Goal: Task Accomplishment & Management: Use online tool/utility

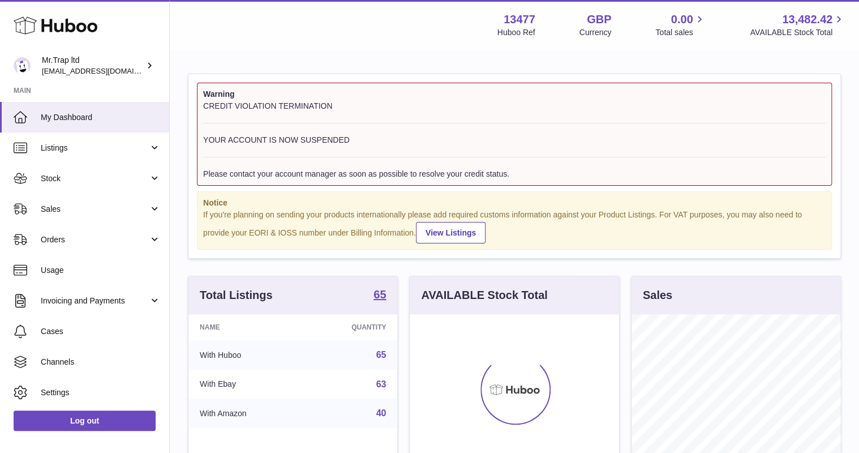
scroll to position [177, 209]
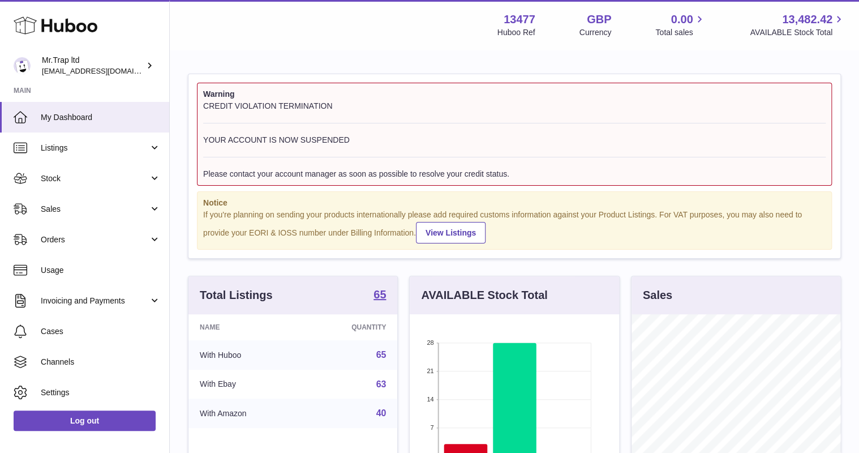
click at [88, 213] on span "Sales" at bounding box center [95, 209] width 108 height 11
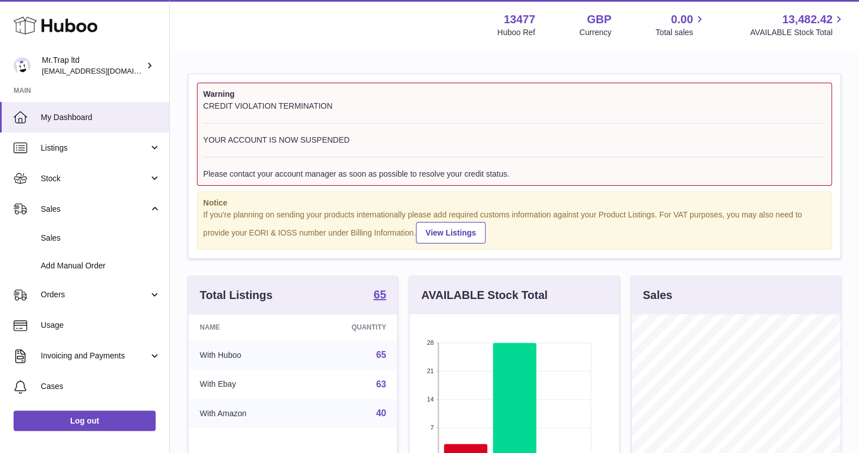
click at [83, 233] on span "Sales" at bounding box center [101, 238] width 120 height 11
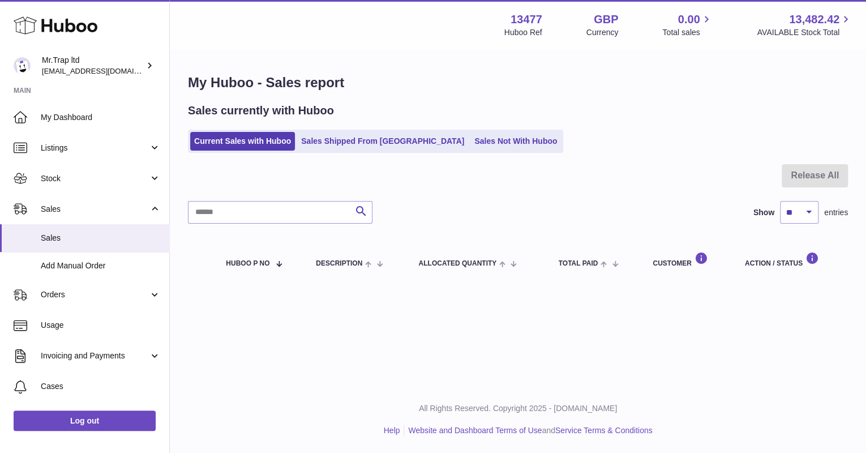
click at [471, 144] on link "Sales Not With Huboo" at bounding box center [515, 141] width 91 height 19
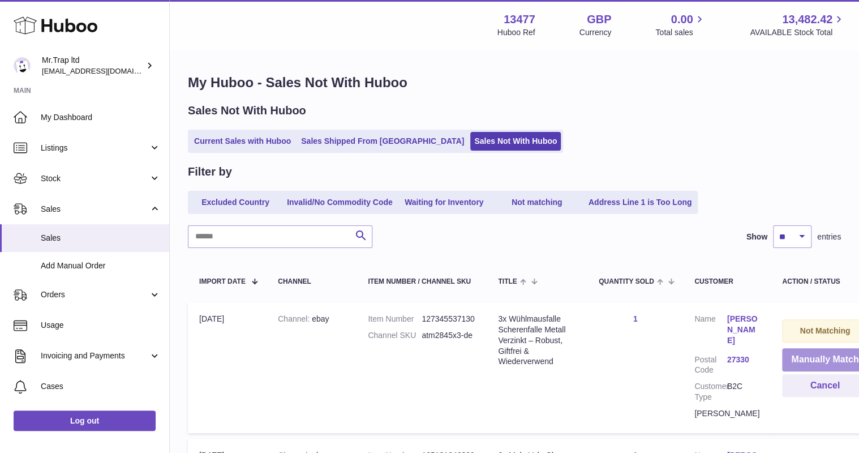
click at [785, 360] on button "Manually Match" at bounding box center [824, 359] width 85 height 23
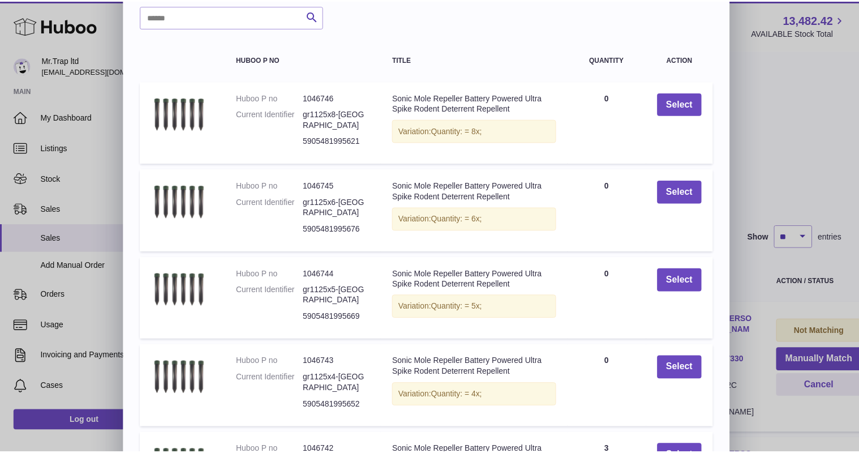
scroll to position [172, 0]
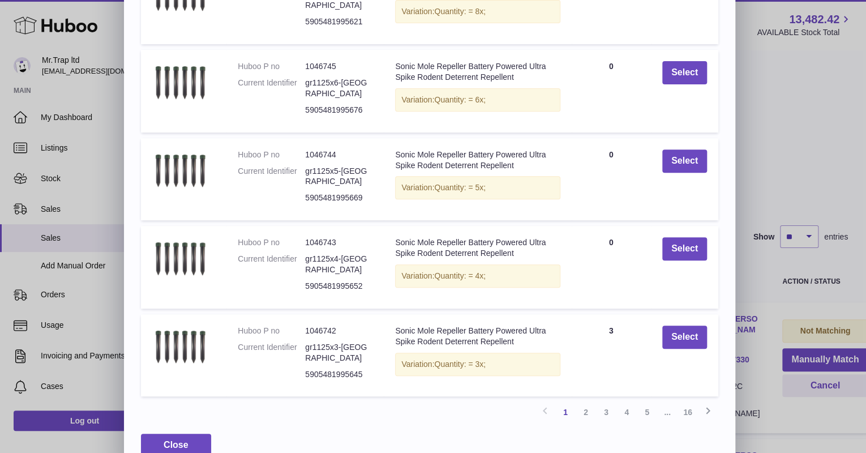
click at [829, 195] on div "× Items Search Huboo P no Title Quantity Action Huboo P no 1046746 Current Iden…" at bounding box center [433, 150] width 866 height 645
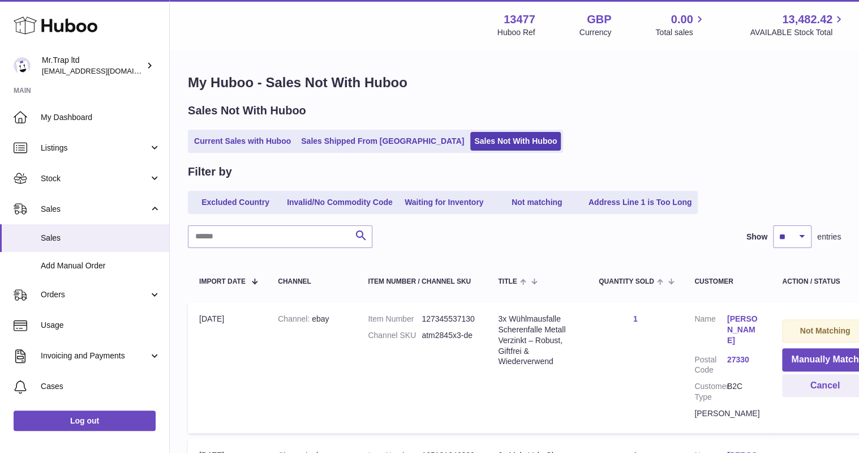
click at [727, 323] on link "Heinz Bremer" at bounding box center [743, 330] width 33 height 32
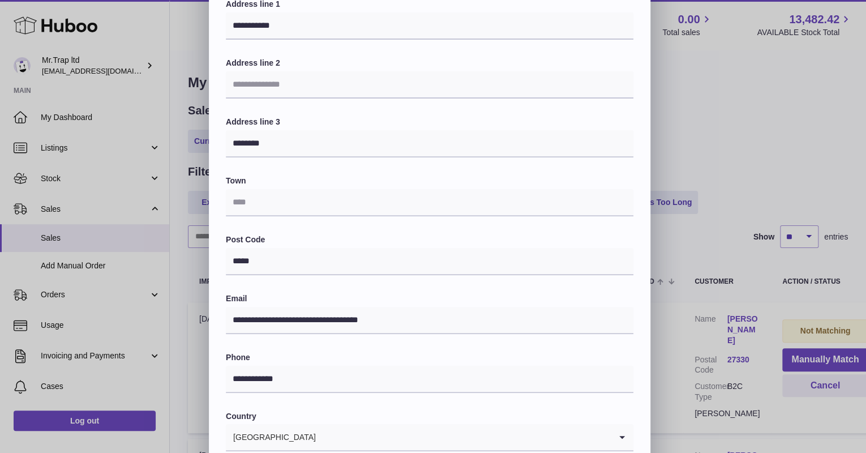
scroll to position [228, 0]
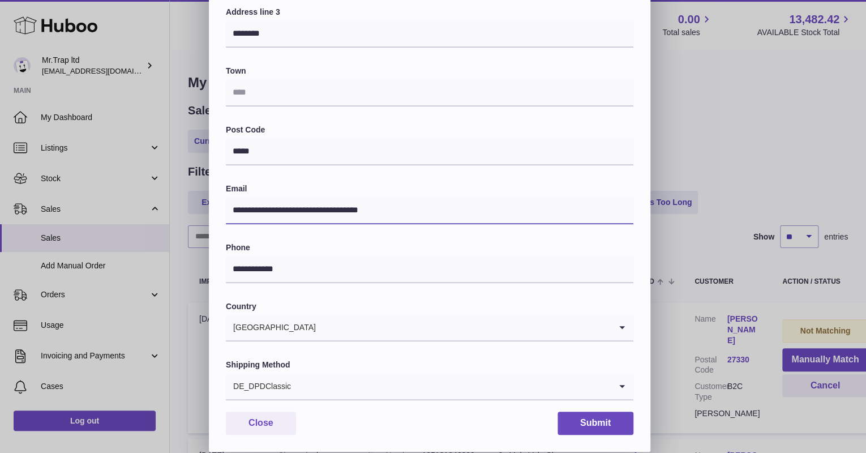
drag, startPoint x: 419, startPoint y: 211, endPoint x: 166, endPoint y: 205, distance: 252.5
click at [166, 205] on div "**********" at bounding box center [433, 111] width 866 height 679
